Goal: Task Accomplishment & Management: Manage account settings

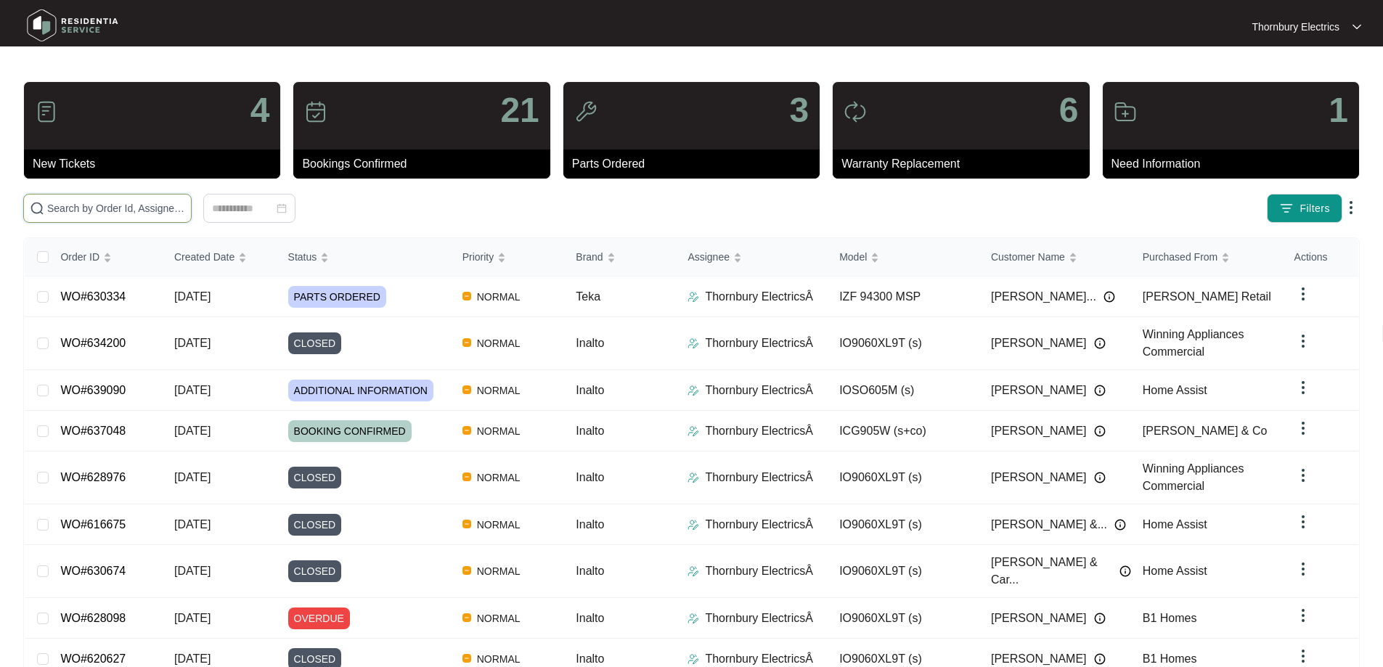
click at [185, 206] on input "text" at bounding box center [116, 208] width 138 height 16
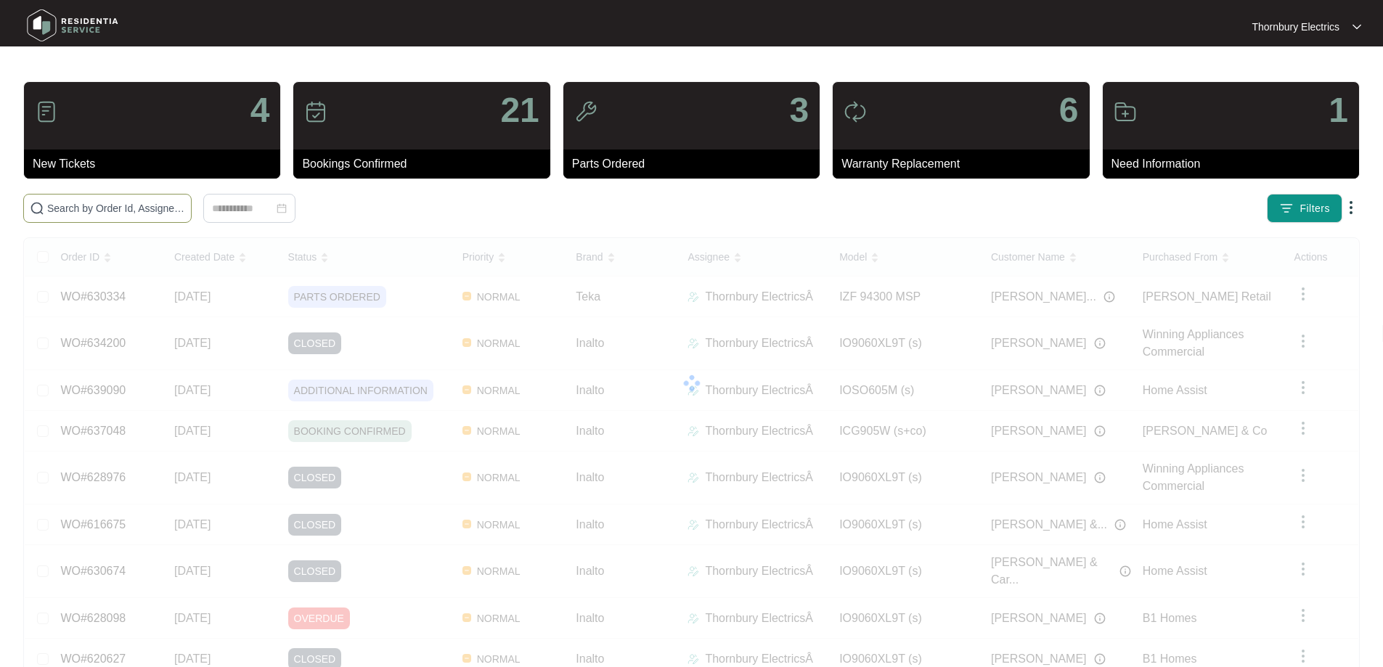
paste input "596737"
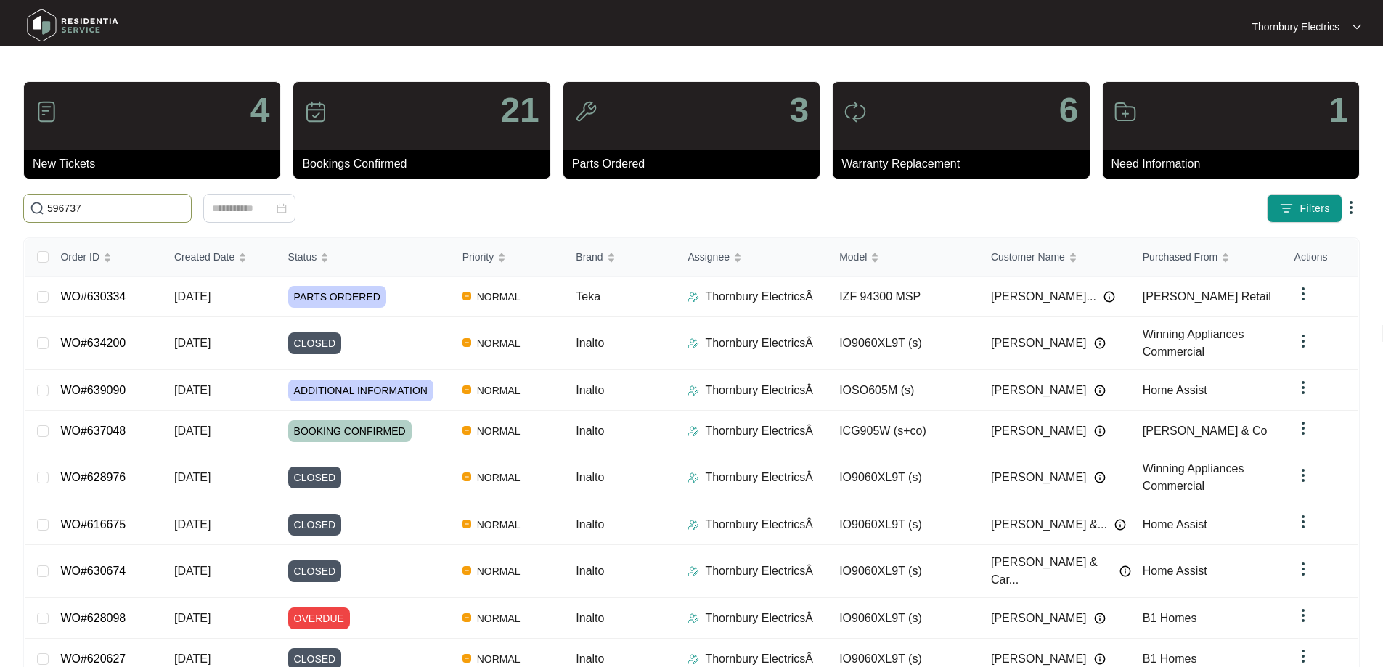
type input "596737"
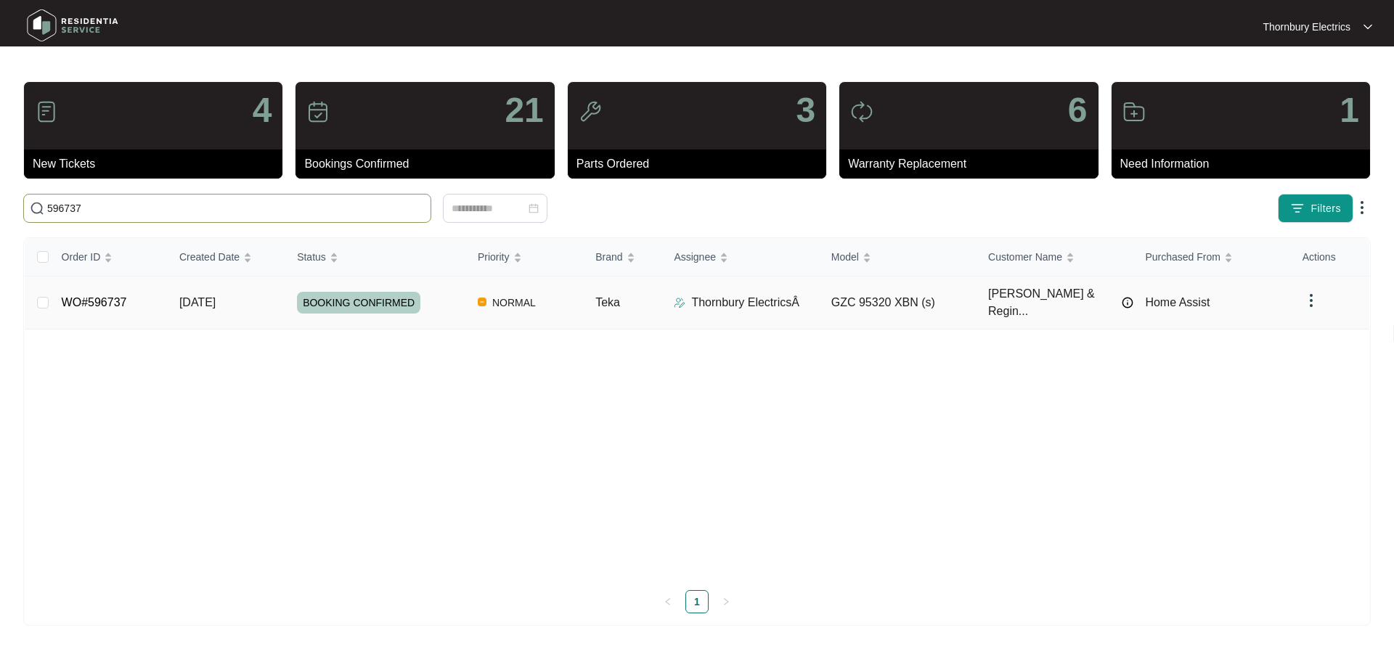
click at [388, 306] on span "BOOKING CONFIRMED" at bounding box center [358, 303] width 123 height 22
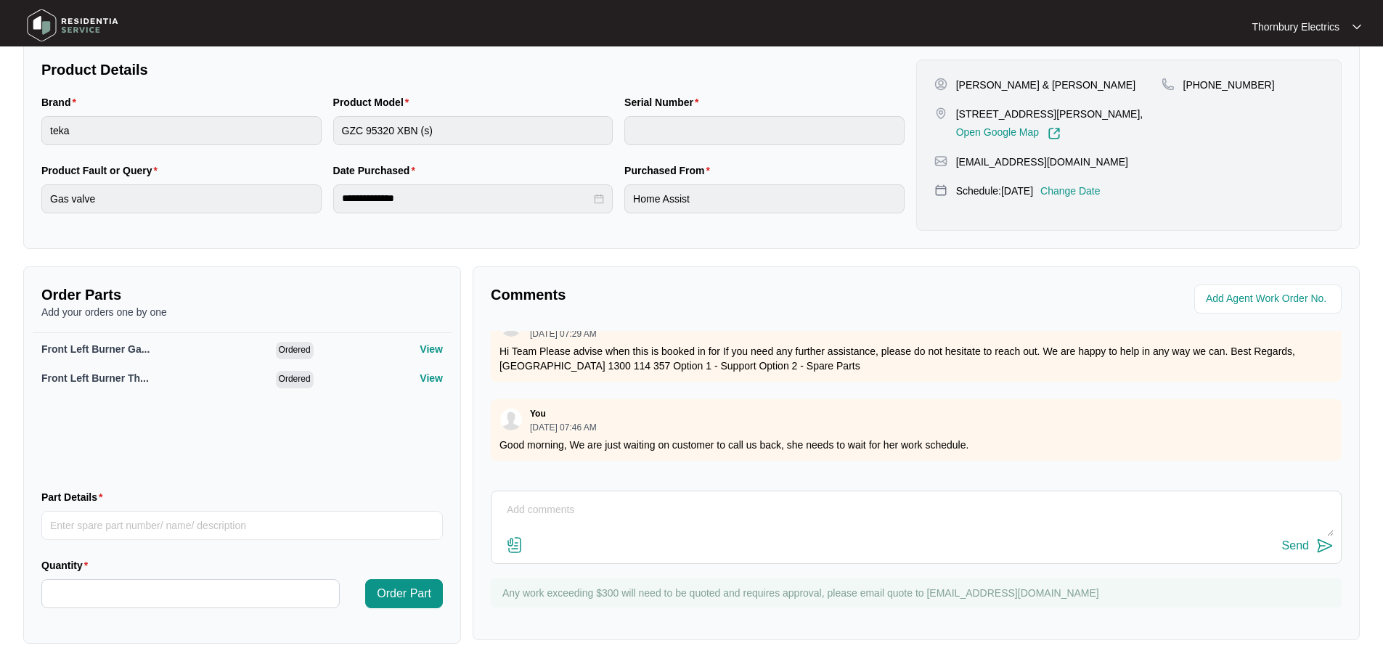
scroll to position [1299, 0]
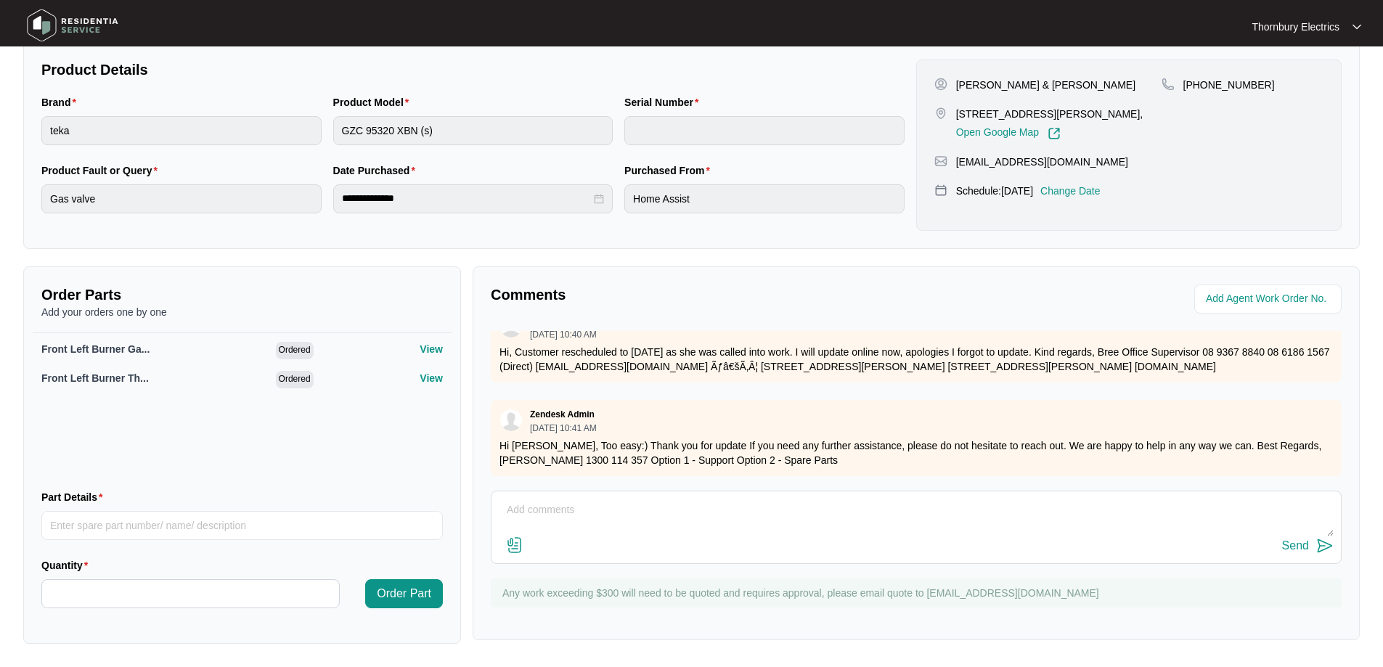
click at [581, 515] on textarea at bounding box center [916, 518] width 835 height 38
paste textarea "We returned to the Teka gas cooktop to replace the gas tap and thermocouple for…"
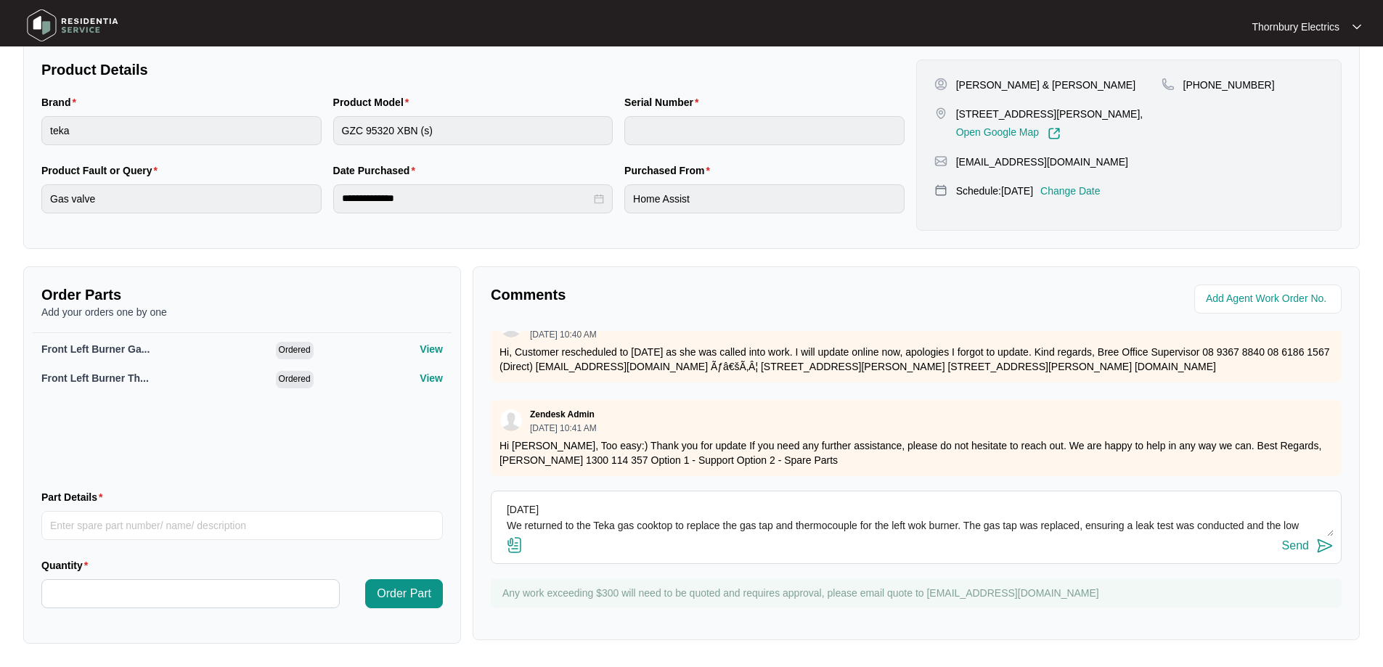
scroll to position [27, 0]
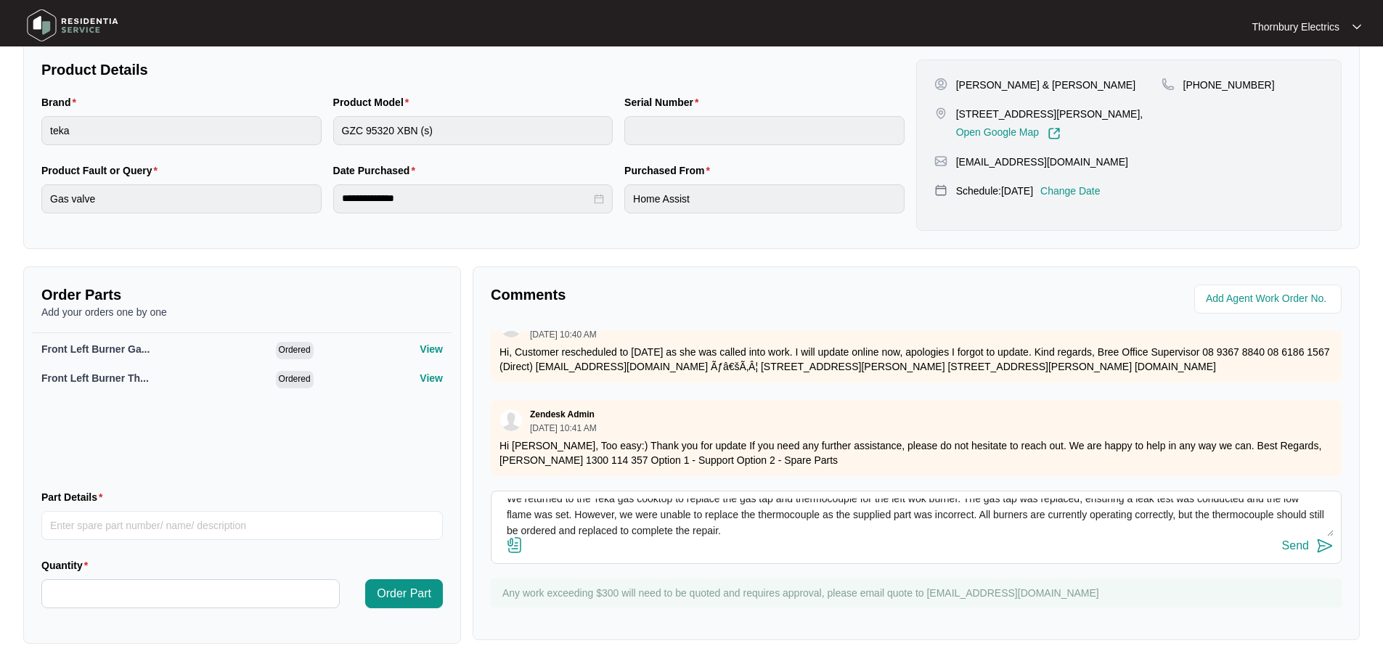
type textarea "[DATE] We returned to the Teka gas cooktop to replace the gas tap and thermocou…"
click at [1301, 543] on div "Send" at bounding box center [1295, 545] width 27 height 13
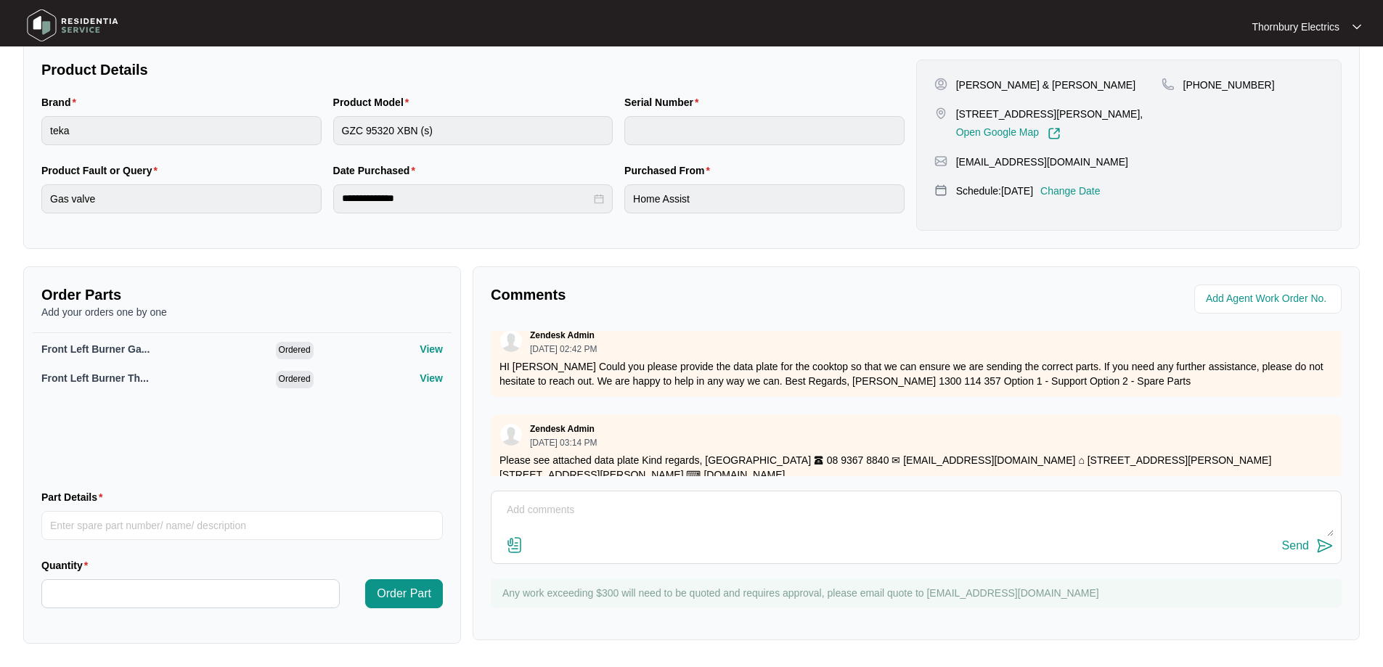
scroll to position [0, 0]
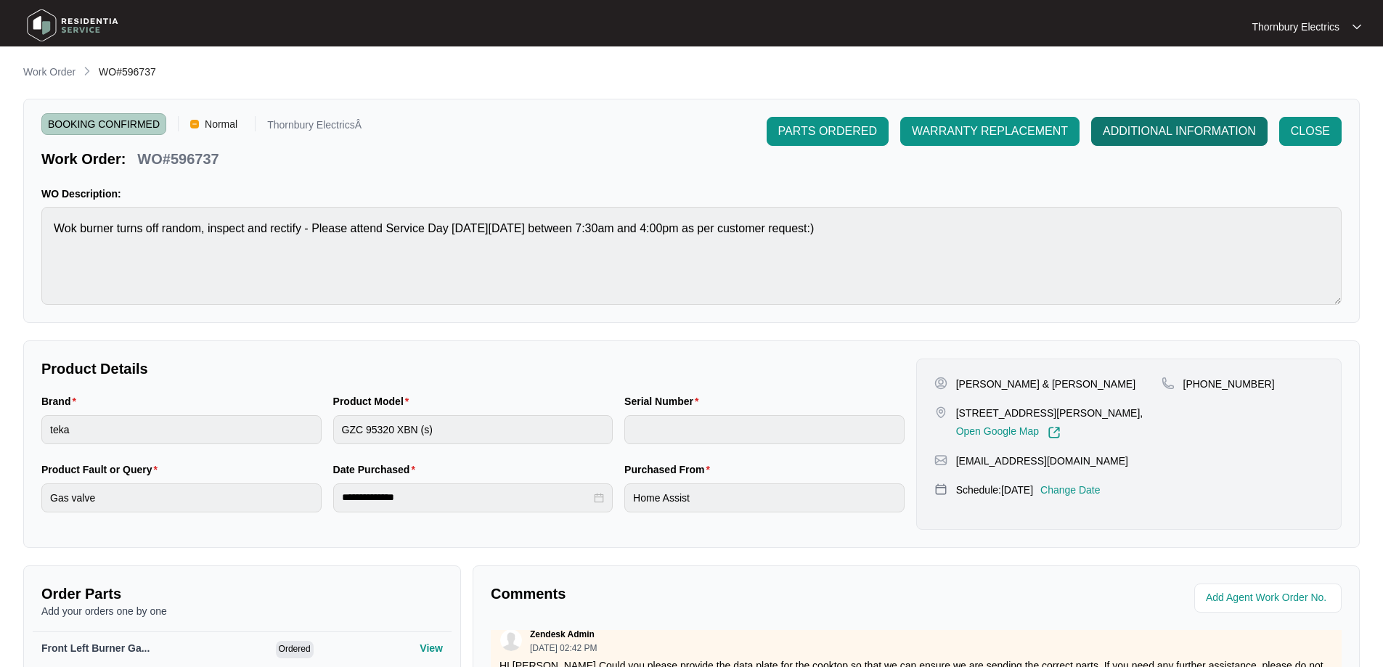
click at [1189, 134] on span "ADDITIONAL INFORMATION" at bounding box center [1179, 131] width 153 height 17
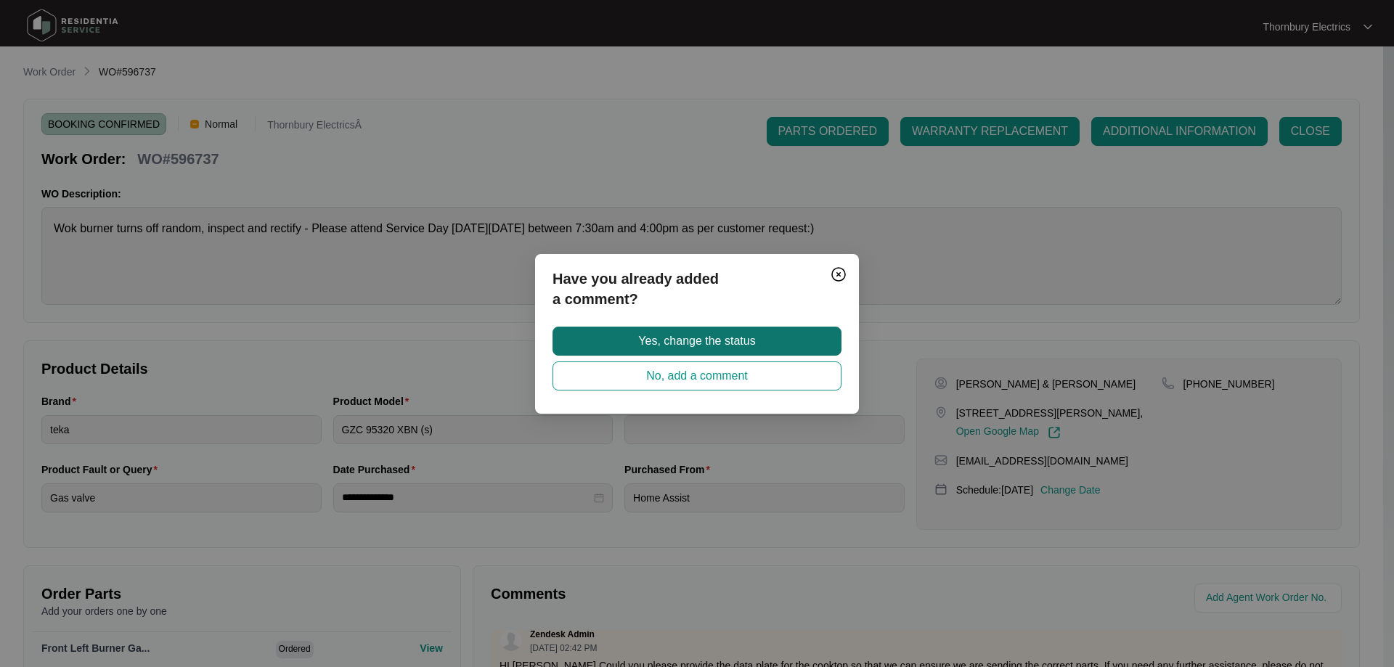
click at [799, 342] on button "Yes, change the status" at bounding box center [696, 341] width 289 height 29
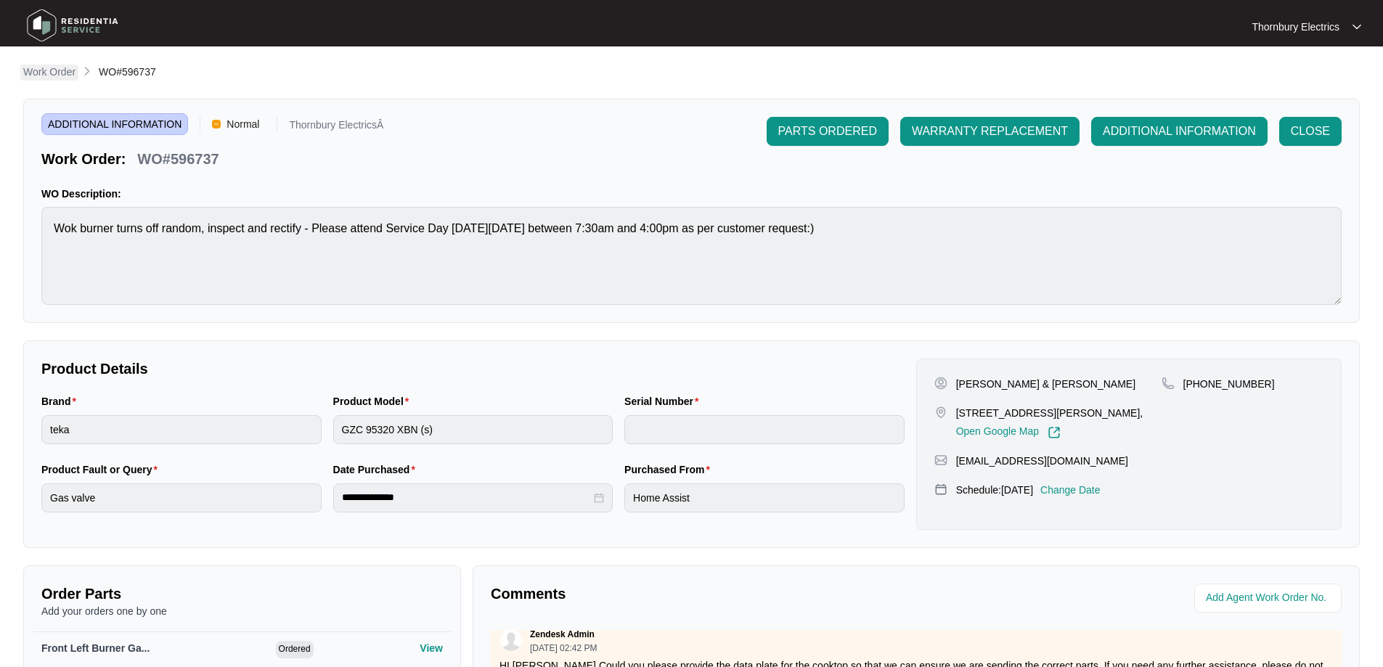
click at [41, 74] on p "Work Order" at bounding box center [49, 72] width 52 height 15
